Goal: Find specific page/section: Find specific page/section

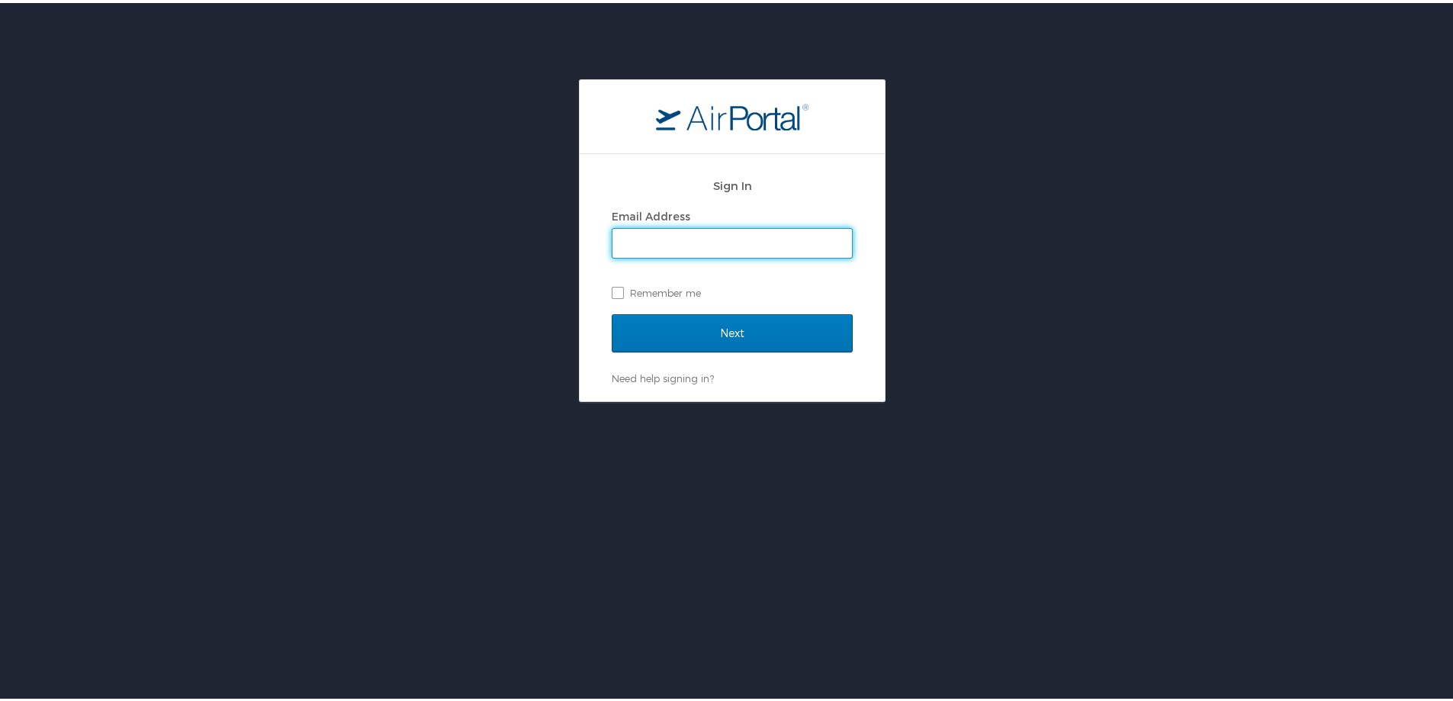
type input "[PERSON_NAME][EMAIL_ADDRESS][PERSON_NAME][DOMAIN_NAME]"
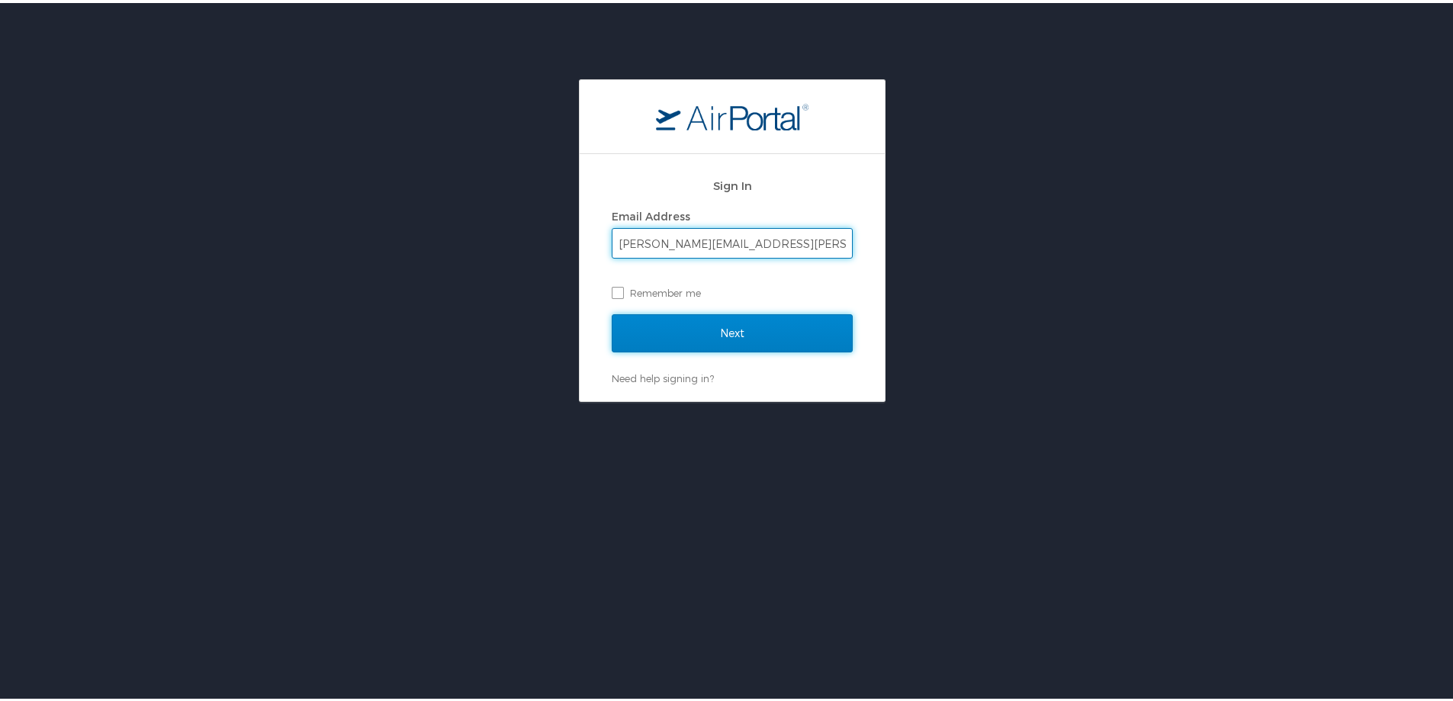
click at [764, 326] on input "Next" at bounding box center [732, 330] width 241 height 38
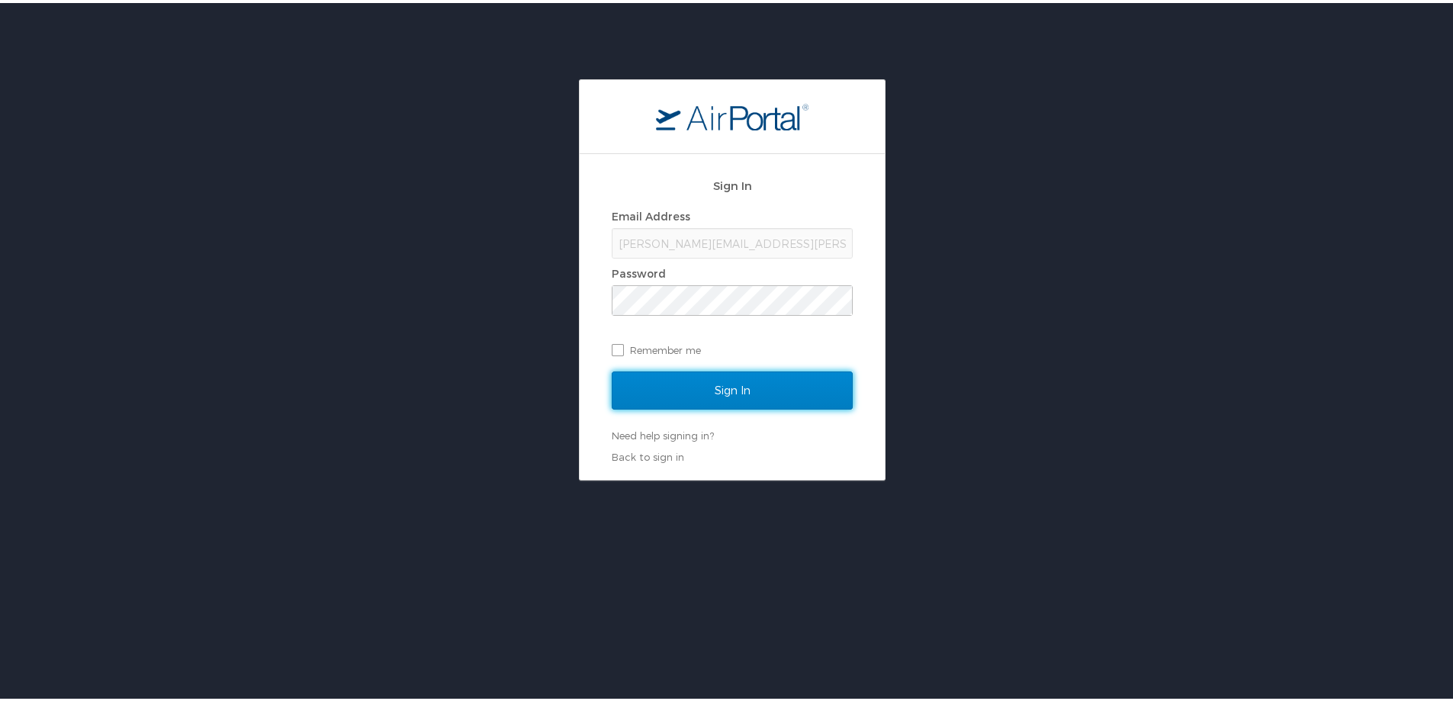
click at [754, 374] on input "Sign In" at bounding box center [732, 387] width 241 height 38
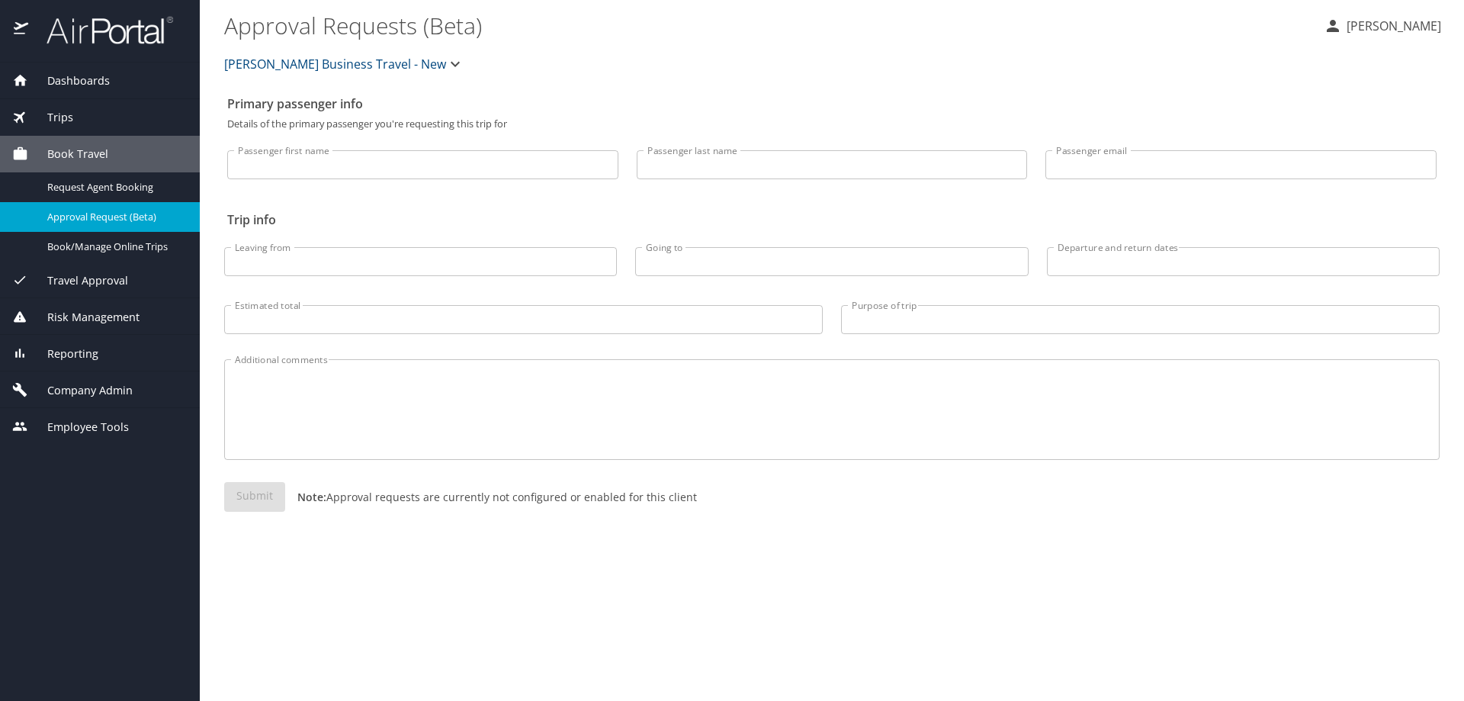
click at [148, 355] on div "Reporting" at bounding box center [99, 353] width 175 height 17
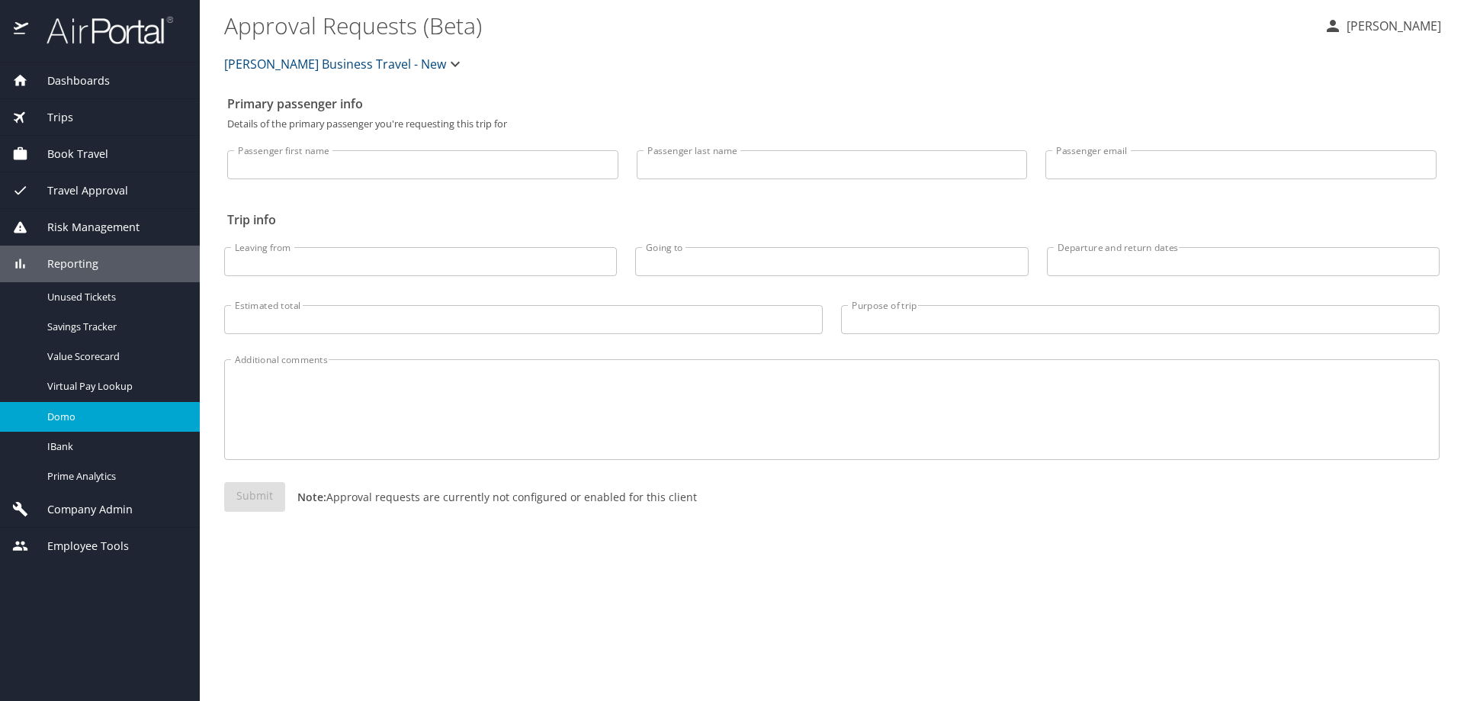
click at [112, 420] on span "Domo" at bounding box center [114, 416] width 134 height 14
